Goal: Information Seeking & Learning: Learn about a topic

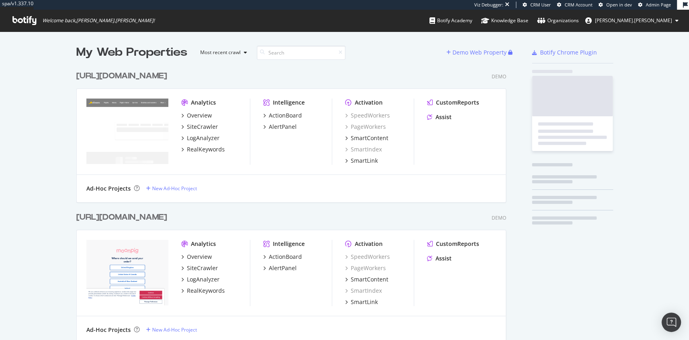
scroll to position [20357, 428]
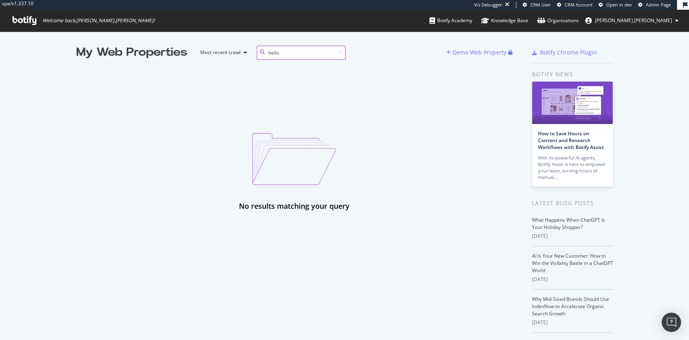
type input "hello"
click at [655, 6] on span "Admin Page" at bounding box center [657, 5] width 25 height 6
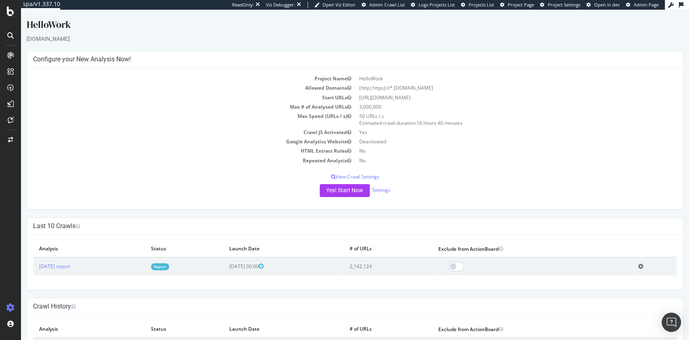
click at [550, 215] on div "HelloWork [DOMAIN_NAME] × × Configure your New Analysis Now! Project Name Hello…" at bounding box center [355, 194] width 668 height 352
click at [493, 217] on div "Last 10 Crawls × Fermer Delete Analysis ? Are you sure you want to delete the a…" at bounding box center [355, 253] width 656 height 72
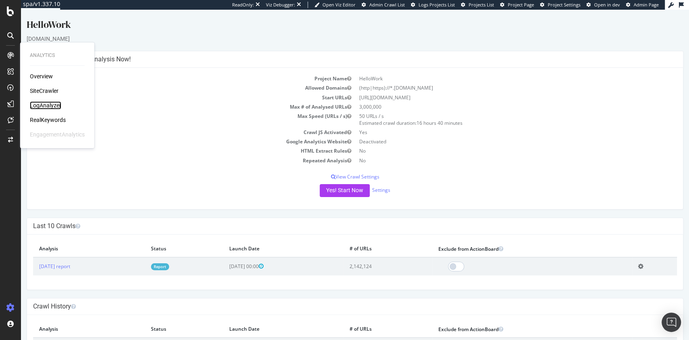
click at [52, 102] on div "LogAnalyzer" at bounding box center [45, 105] width 31 height 8
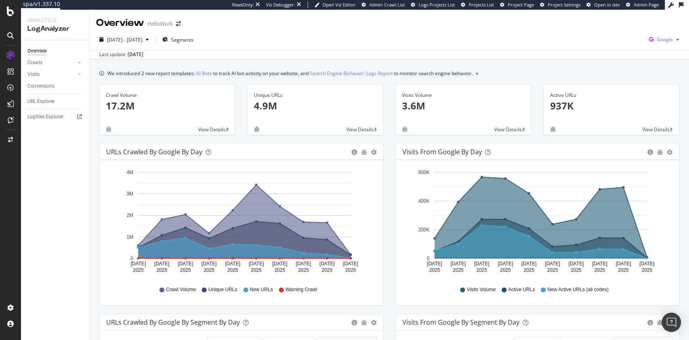
click at [663, 40] on span "Google" at bounding box center [664, 39] width 16 height 7
click at [618, 47] on span "OpenAI" at bounding box center [616, 47] width 30 height 7
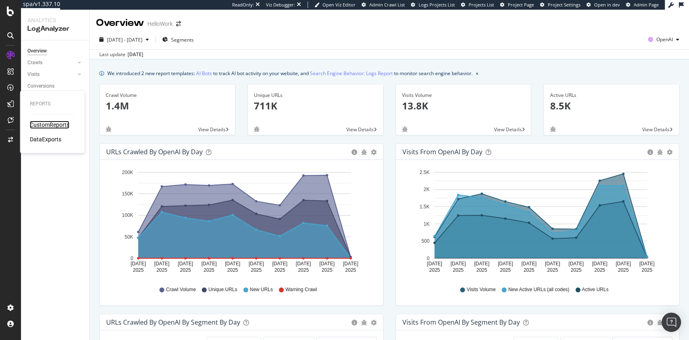
click at [55, 124] on div "CustomReports" at bounding box center [50, 125] width 40 height 8
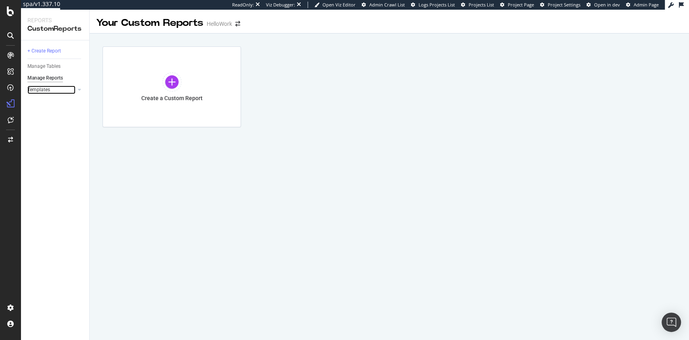
click at [71, 89] on div at bounding box center [71, 90] width 8 height 8
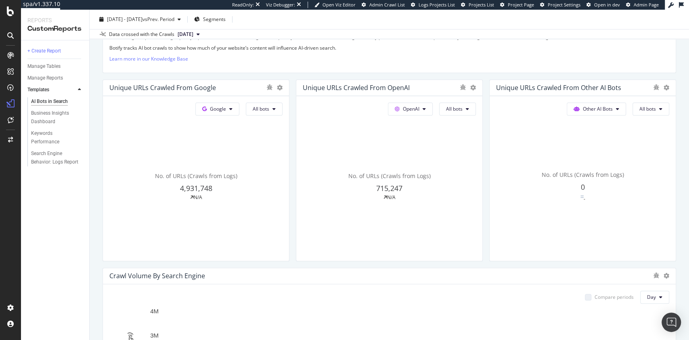
scroll to position [165, 0]
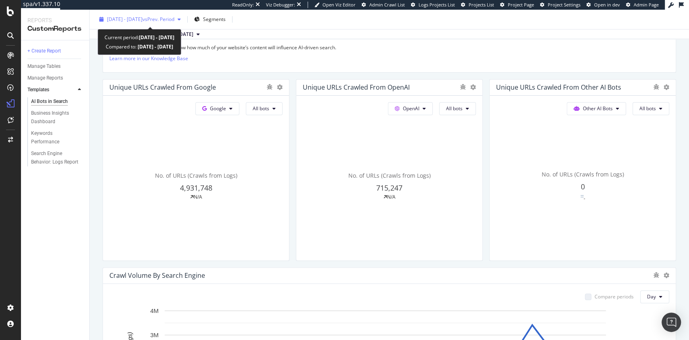
click at [176, 13] on div "[DATE] - [DATE] vs Prev. Period" at bounding box center [140, 19] width 88 height 12
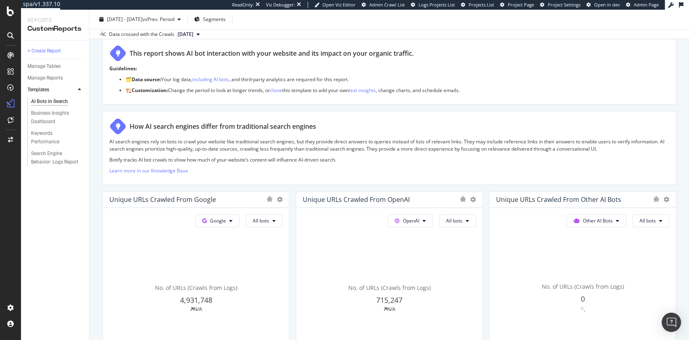
scroll to position [26, 0]
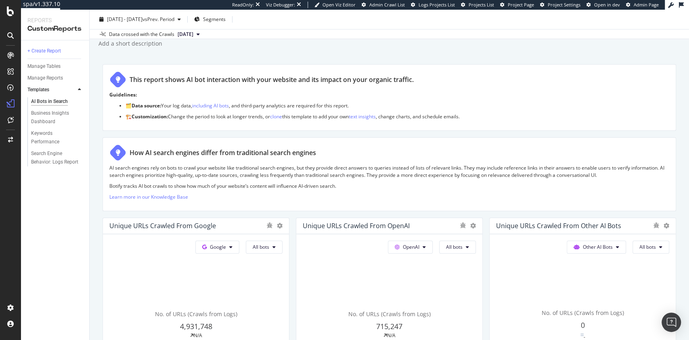
click at [303, 51] on div "AI Bots in Search AI Bots in Search HelloWork Clone Schedule Email Export [DATE…" at bounding box center [389, 175] width 599 height 330
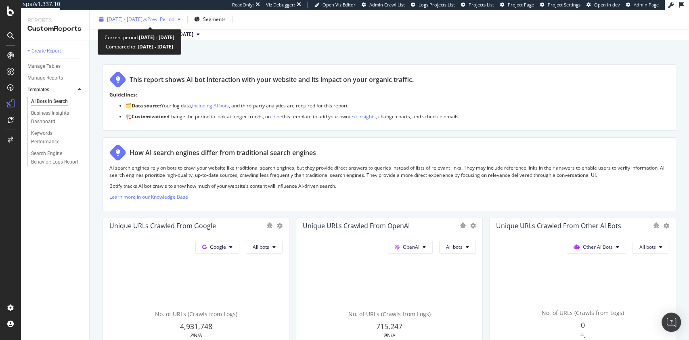
click at [142, 17] on span "[DATE] - [DATE]" at bounding box center [125, 19] width 36 height 7
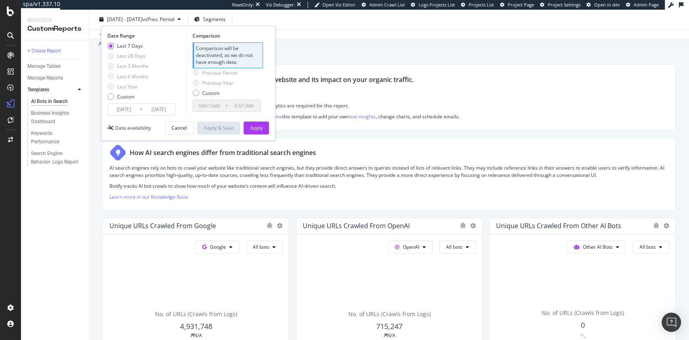
click at [425, 44] on div "Add a short description Add a short description" at bounding box center [393, 44] width 591 height 12
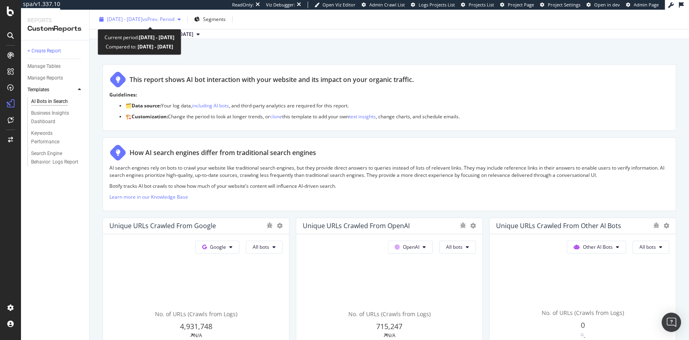
click at [142, 19] on span "[DATE] - [DATE]" at bounding box center [125, 19] width 36 height 7
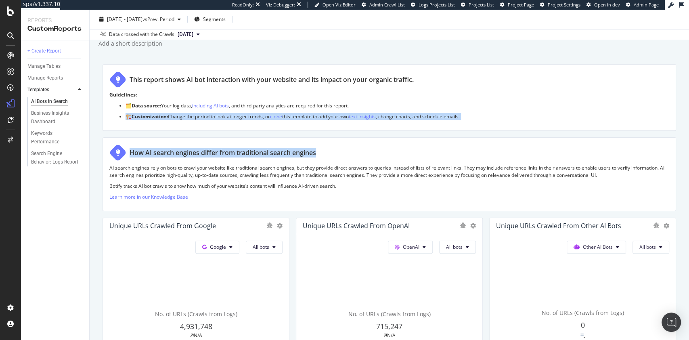
drag, startPoint x: 455, startPoint y: 111, endPoint x: 556, endPoint y: 136, distance: 103.3
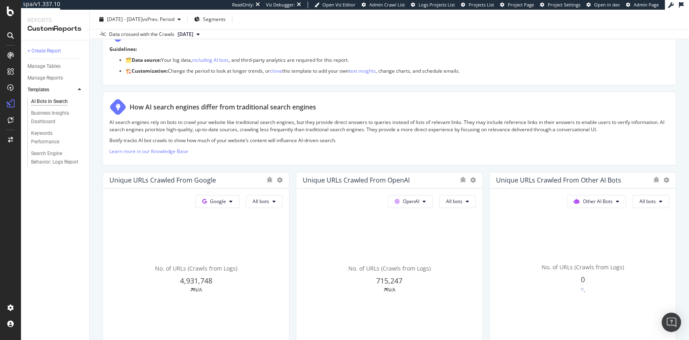
scroll to position [0, 0]
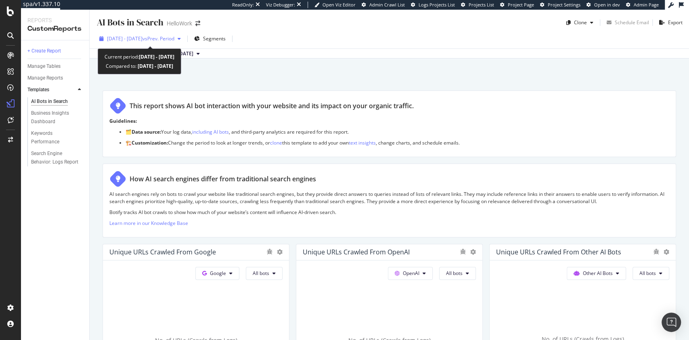
click at [135, 36] on span "[DATE] - [DATE]" at bounding box center [125, 38] width 36 height 7
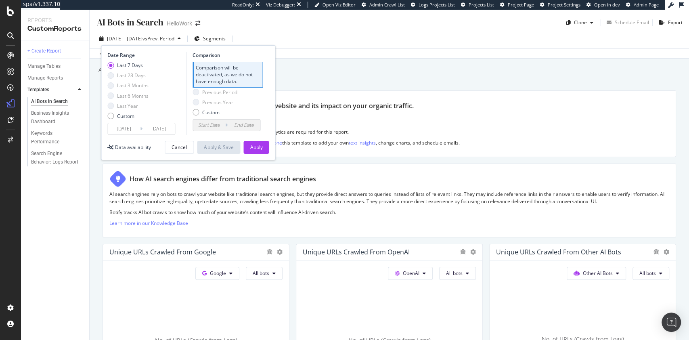
click at [134, 130] on input "[DATE]" at bounding box center [124, 128] width 32 height 11
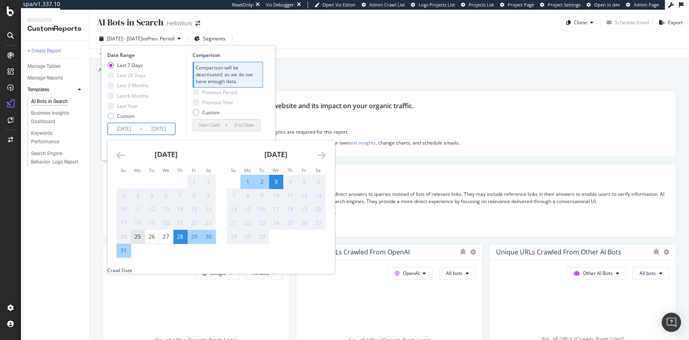
click at [142, 238] on div "25" at bounding box center [138, 236] width 14 height 8
type input "[DATE]"
click at [337, 66] on div "Add a short description Add a short description" at bounding box center [393, 70] width 591 height 12
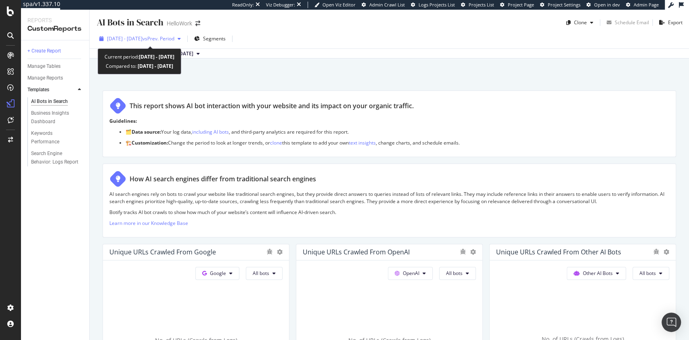
click at [142, 40] on span "[DATE] - [DATE]" at bounding box center [125, 38] width 36 height 7
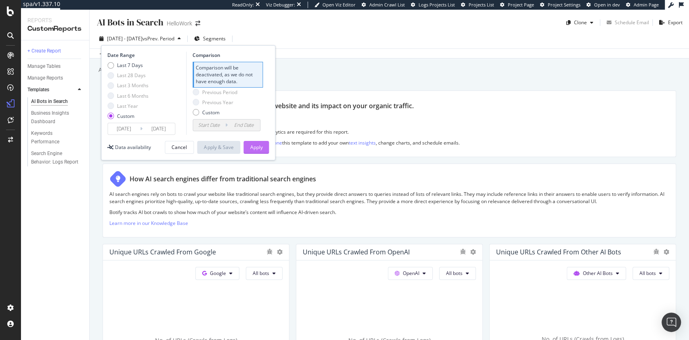
click at [261, 149] on div "Apply" at bounding box center [256, 147] width 13 height 7
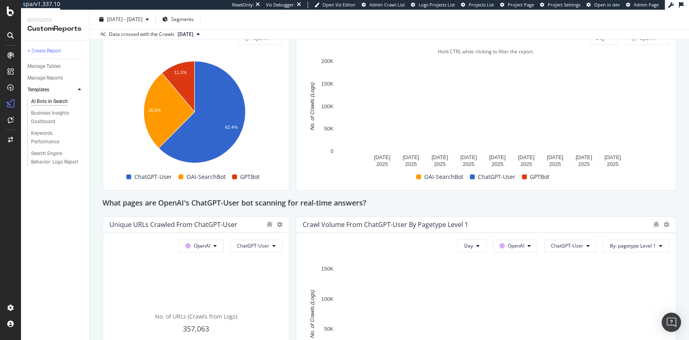
scroll to position [728, 0]
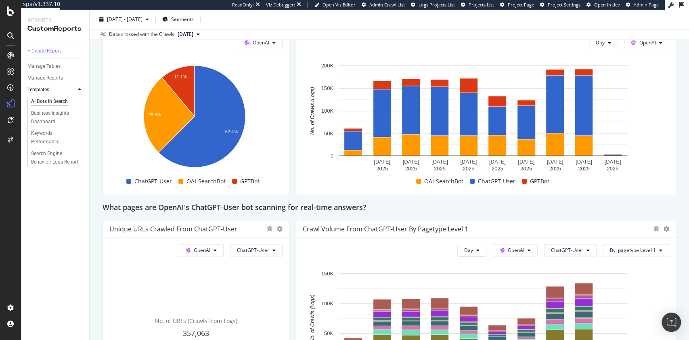
click at [618, 201] on div "What pages are OpenAI's ChatGPT-User bot scanning for real-time answers?" at bounding box center [388, 207] width 573 height 13
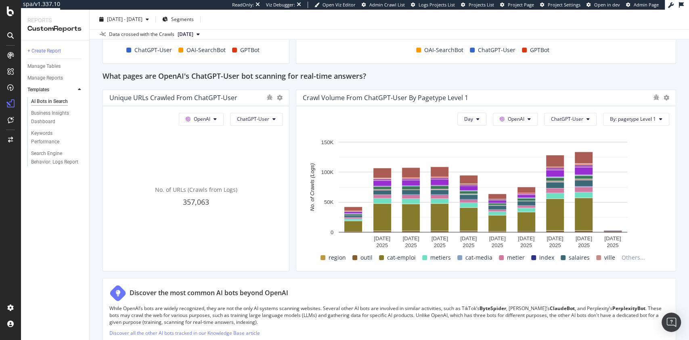
scroll to position [861, 0]
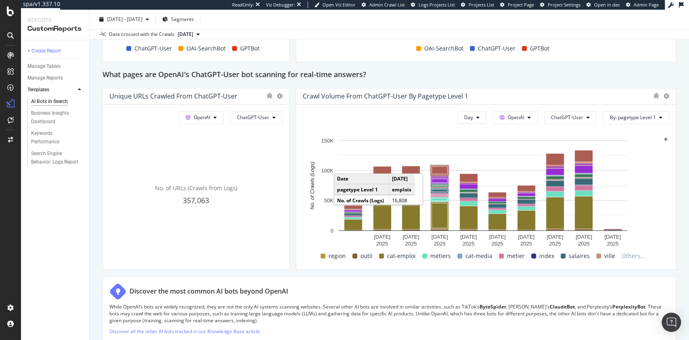
click at [439, 171] on rect "A chart." at bounding box center [440, 170] width 16 height 8
